Goal: Information Seeking & Learning: Learn about a topic

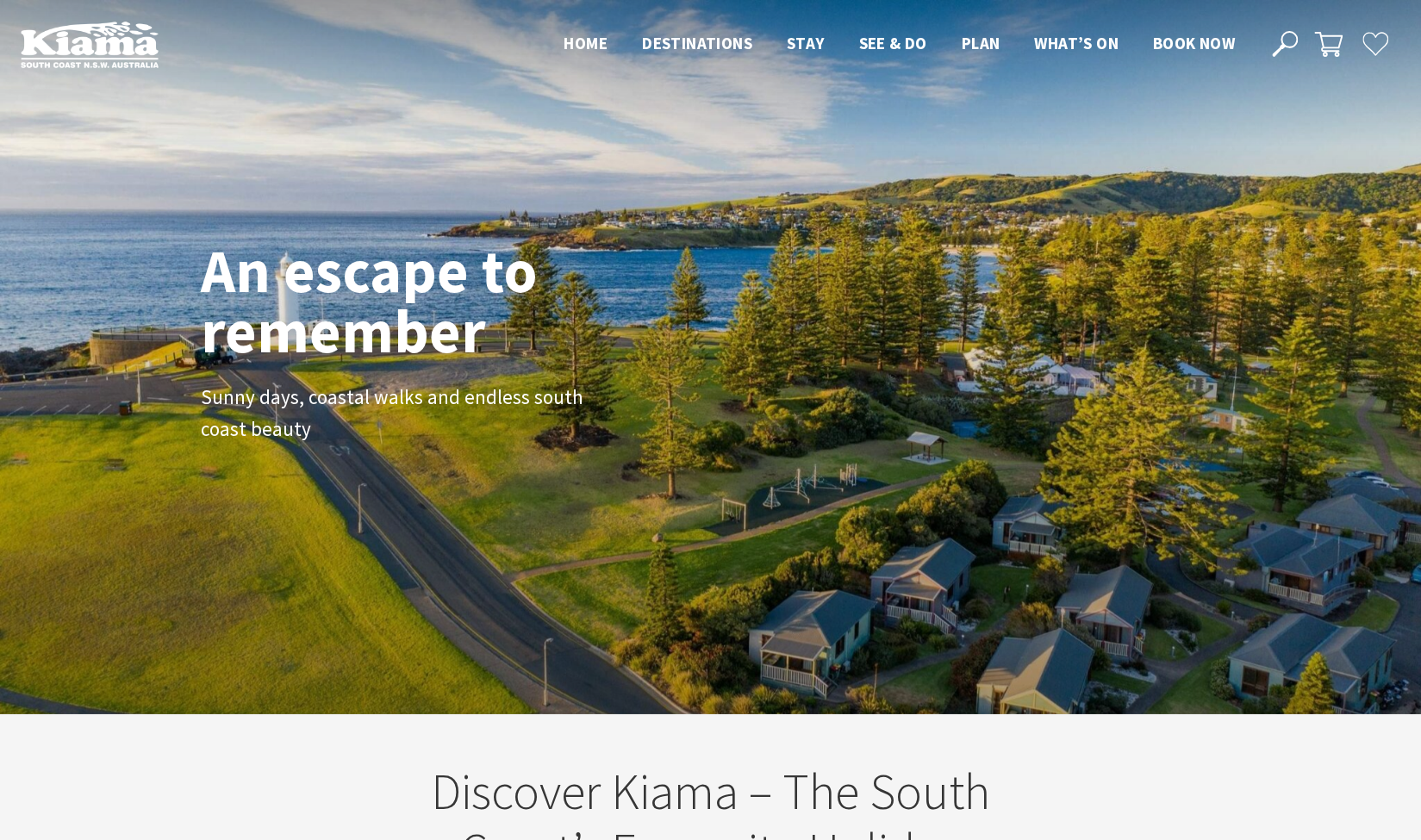
scroll to position [288, 1433]
click at [686, 92] on div "An escape to remember Sunny days, coastal walks and endless south coast beauty" at bounding box center [710, 357] width 1421 height 715
click at [1275, 42] on icon at bounding box center [1284, 43] width 25 height 25
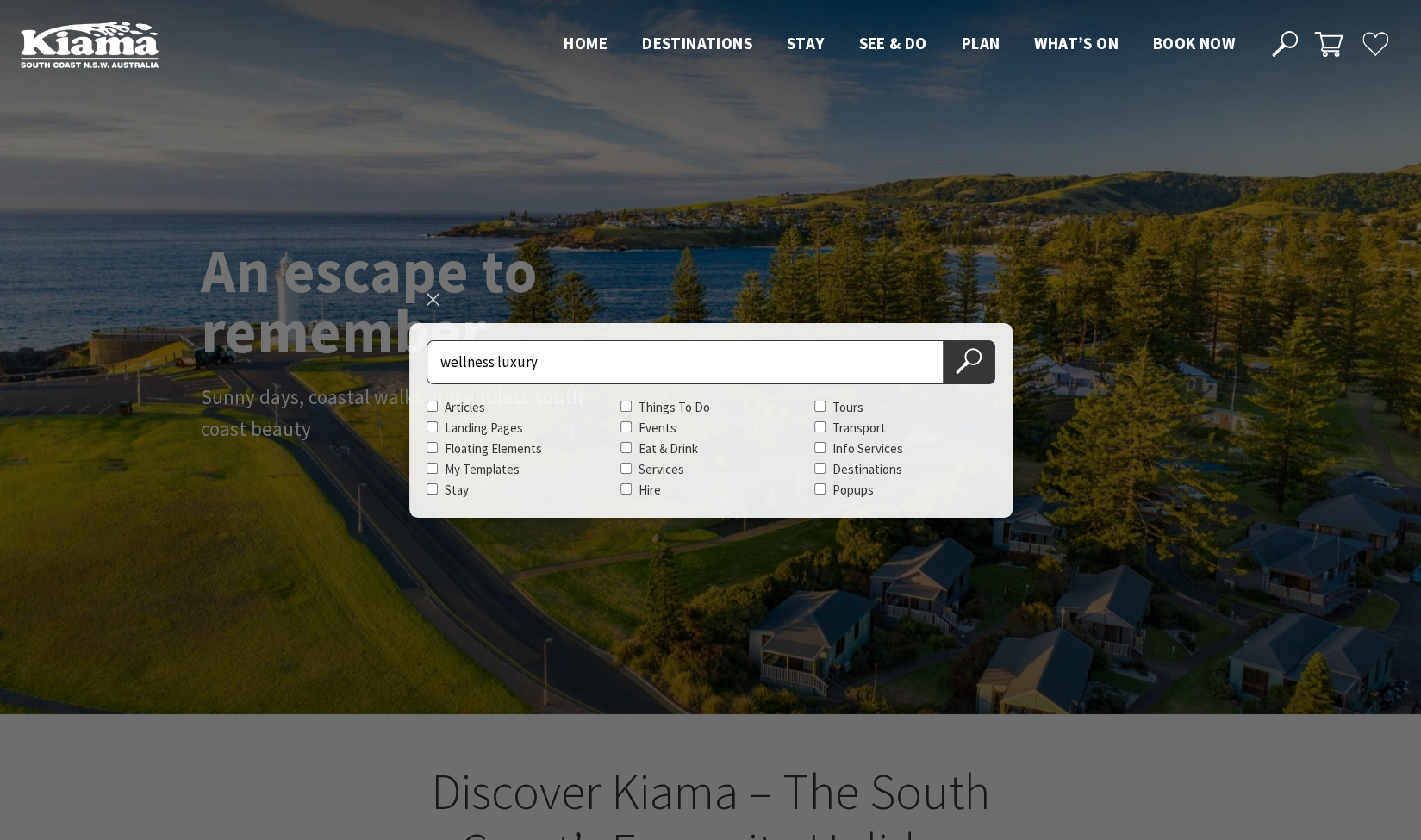
type input "wellness luxury"
click at [944, 341] on button "Search Now" at bounding box center [969, 363] width 52 height 44
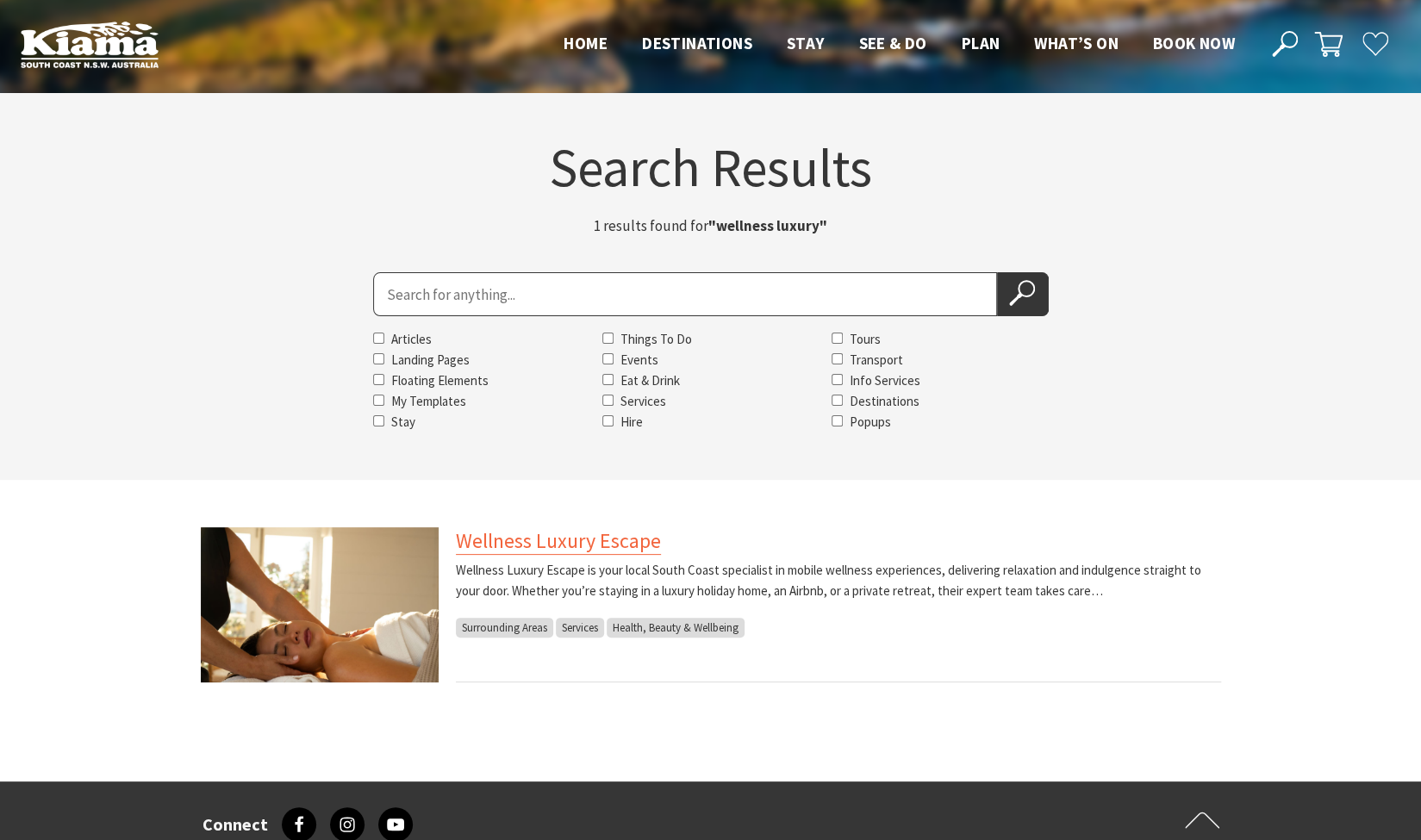
click at [531, 534] on link "Wellness Luxury Escape" at bounding box center [558, 541] width 205 height 27
